Goal: Communication & Community: Connect with others

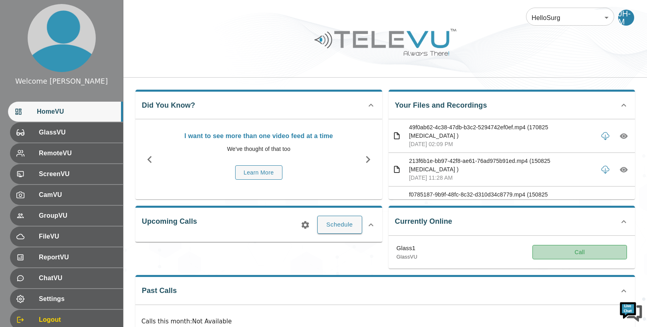
click at [567, 248] on button "Call" at bounding box center [579, 252] width 95 height 15
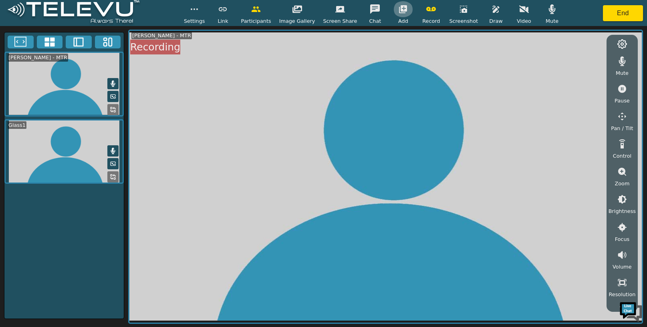
click at [399, 8] on icon "button" at bounding box center [403, 9] width 8 height 8
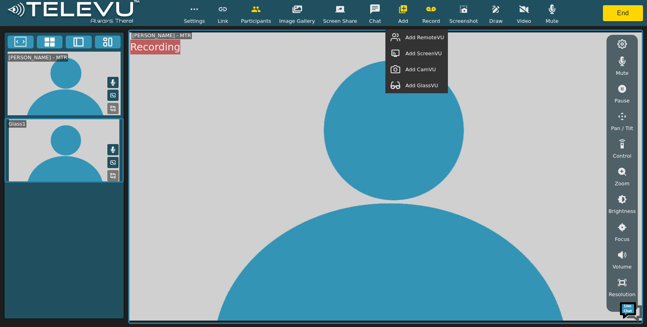
click at [425, 87] on span "Add GlassVU" at bounding box center [421, 86] width 33 height 8
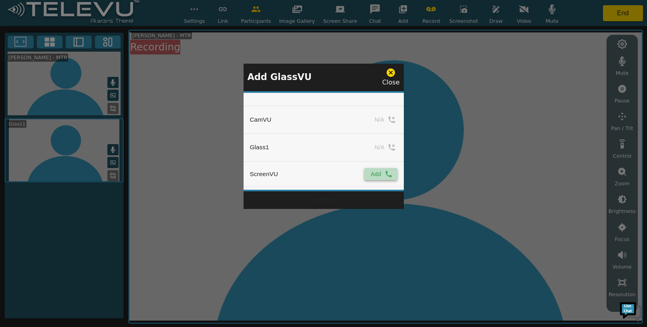
click at [386, 175] on icon "simple table" at bounding box center [389, 174] width 8 height 8
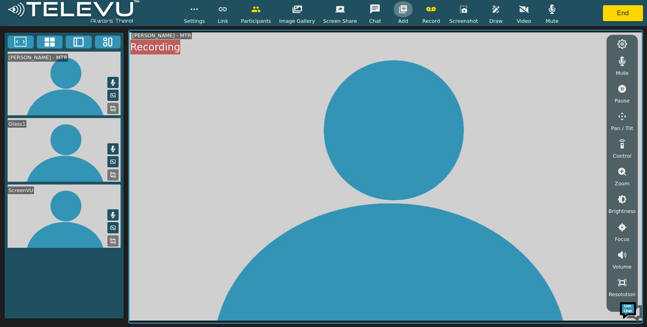
click at [399, 7] on icon "button" at bounding box center [403, 9] width 8 height 8
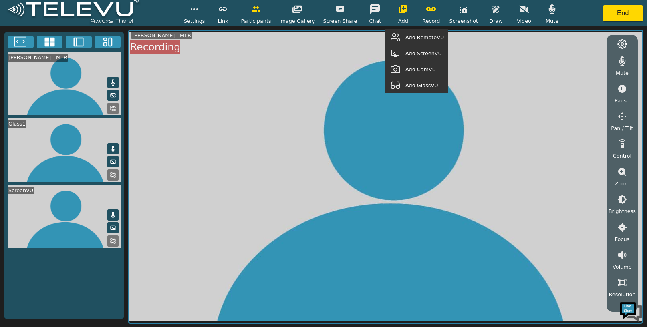
click at [413, 36] on span "Add RemoteVU" at bounding box center [424, 38] width 38 height 8
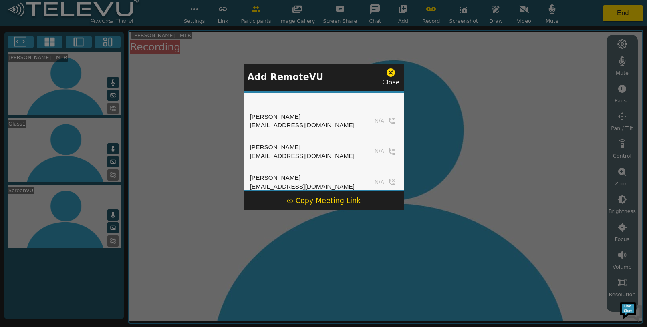
click at [325, 200] on div "Copy Meeting Link" at bounding box center [323, 200] width 75 height 10
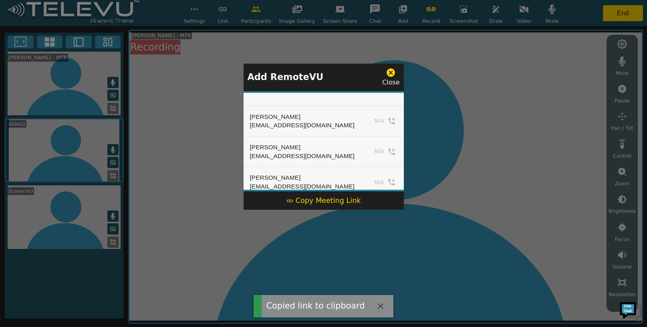
click at [394, 70] on icon at bounding box center [391, 72] width 8 height 8
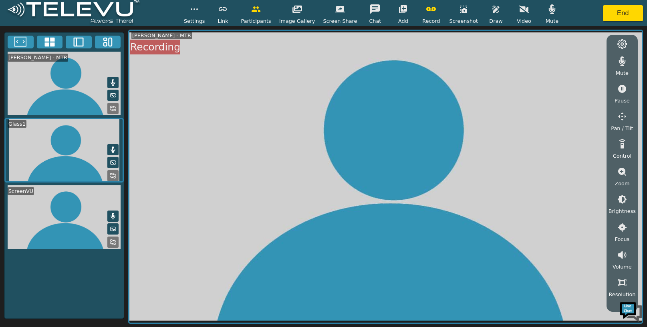
click at [624, 204] on icon "button" at bounding box center [622, 200] width 10 height 10
click at [623, 242] on icon "button" at bounding box center [622, 244] width 10 height 10
